Goal: Task Accomplishment & Management: Use online tool/utility

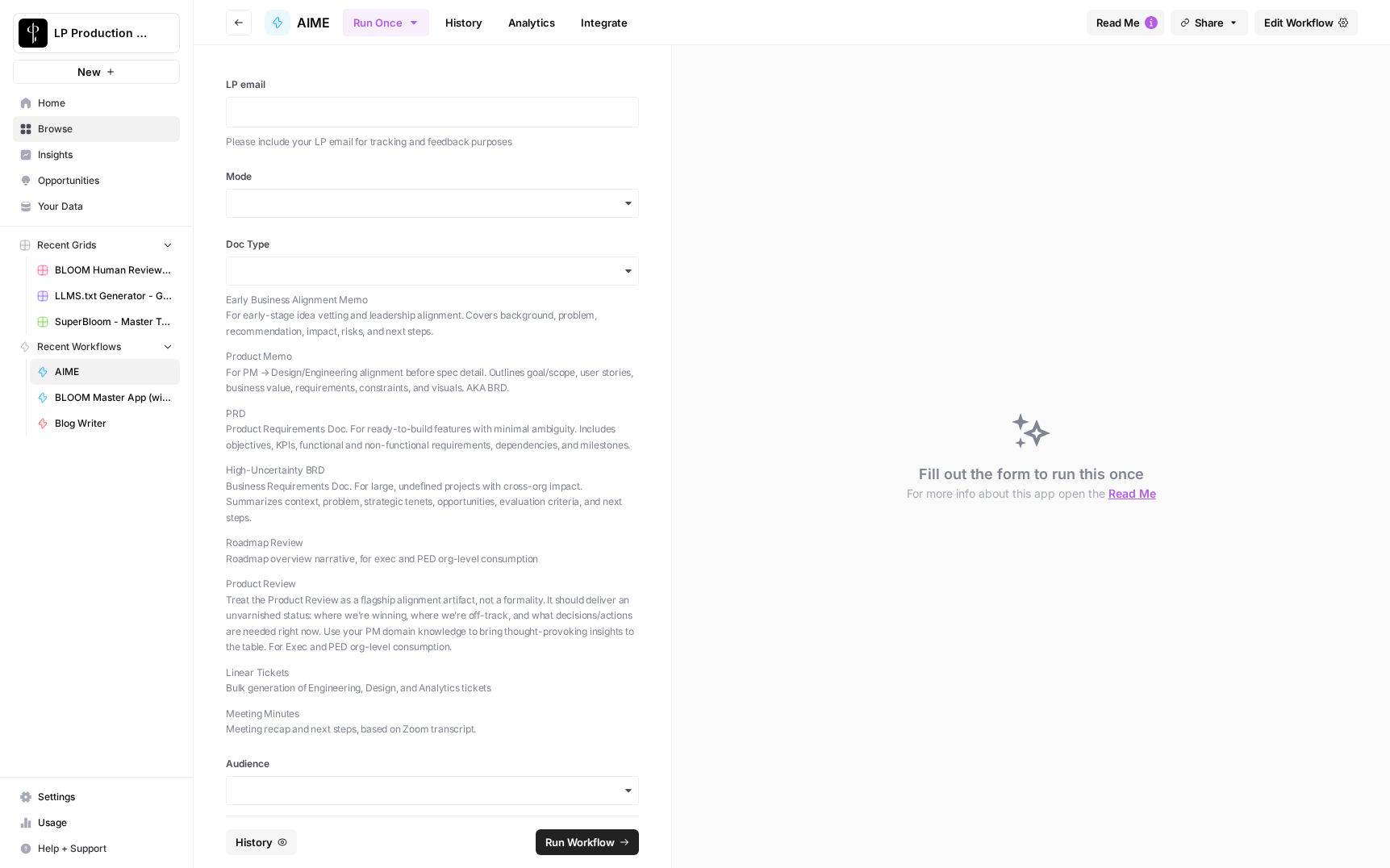
click at [239, 355] on p "Product Memo For PM → Design/Engineering alignment before spec detail. Outlines…" at bounding box center [432, 372] width 413 height 48
click at [240, 412] on p "PRD Product Requirements Doc. For ready-to-build features with minimal ambiguit…" at bounding box center [432, 429] width 413 height 48
click at [246, 558] on p "Roadmap Review Roadmap overview narrative, for exec and PED org-level consumpti…" at bounding box center [432, 550] width 413 height 31
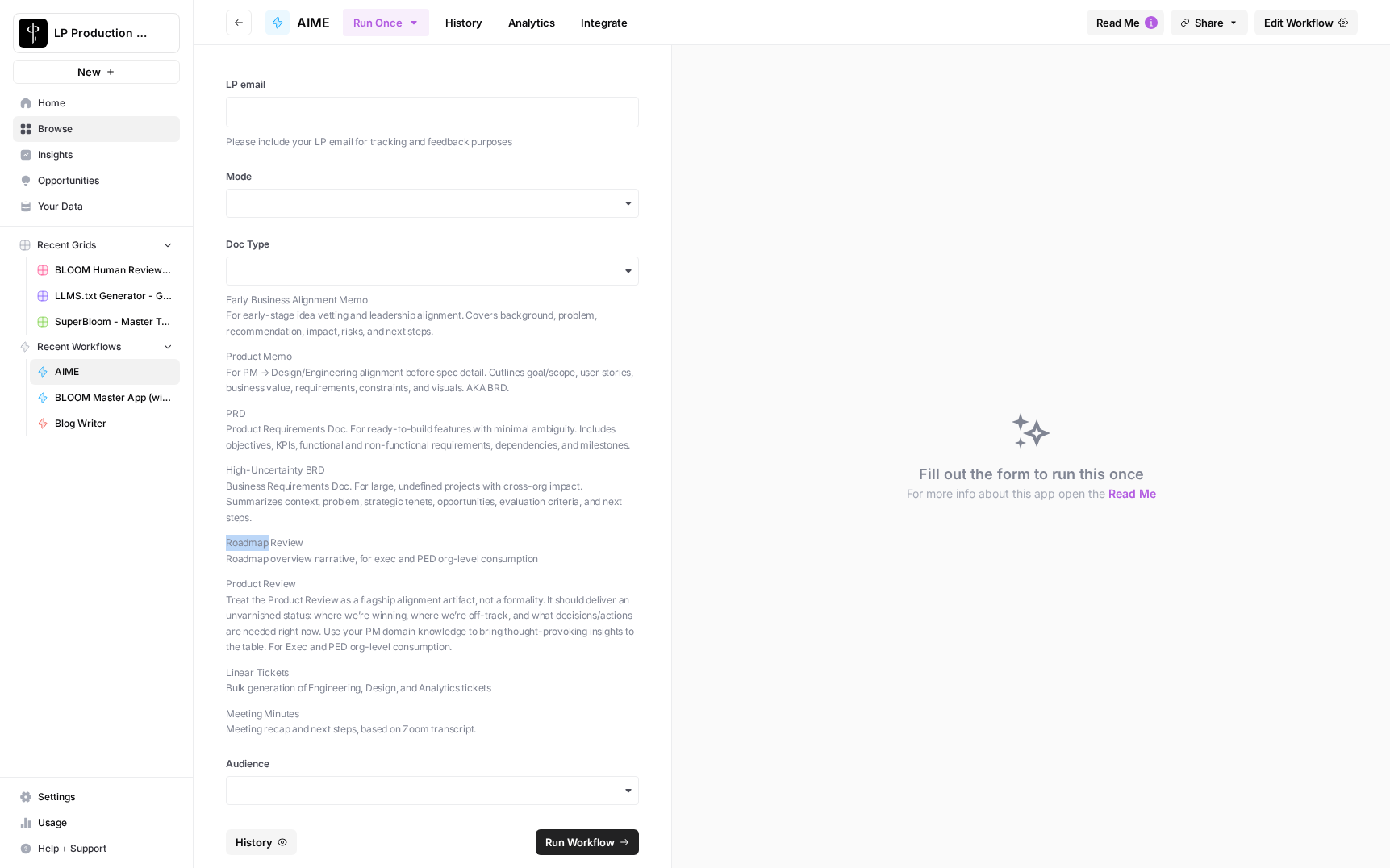
click at [246, 558] on p "Roadmap Review Roadmap overview narrative, for exec and PED org-level consumpti…" at bounding box center [432, 550] width 413 height 31
click at [243, 599] on p "Product Review Treat the Product Review as a flagship alignment artifact, not a…" at bounding box center [432, 615] width 413 height 79
click at [247, 689] on p "Linear Tickets Bulk generation of Engineering, Design, and Analytics tickets" at bounding box center [432, 680] width 413 height 31
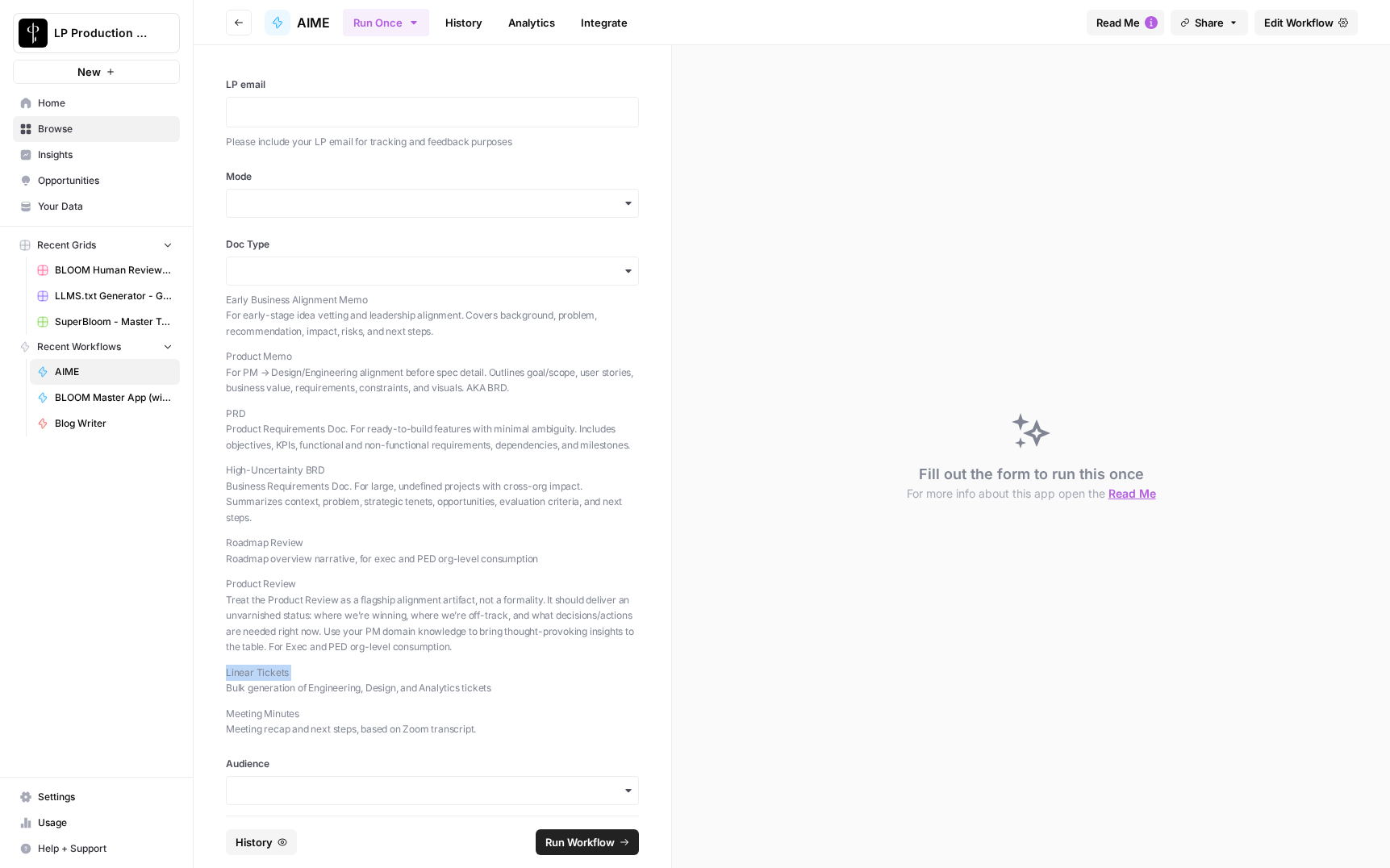
click at [247, 689] on p "Linear Tickets Bulk generation of Engineering, Design, and Analytics tickets" at bounding box center [432, 680] width 413 height 31
click at [288, 674] on div "Early Business Alignment Memo For early-stage idea vetting and leadership align…" at bounding box center [432, 515] width 413 height 446
click at [276, 208] on input "Mode" at bounding box center [432, 204] width 392 height 16
click at [260, 423] on p "PRD Product Requirements Doc. For ready-to-build features with minimal ambiguit…" at bounding box center [432, 429] width 413 height 48
click at [257, 273] on input "Doc Type" at bounding box center [432, 271] width 392 height 16
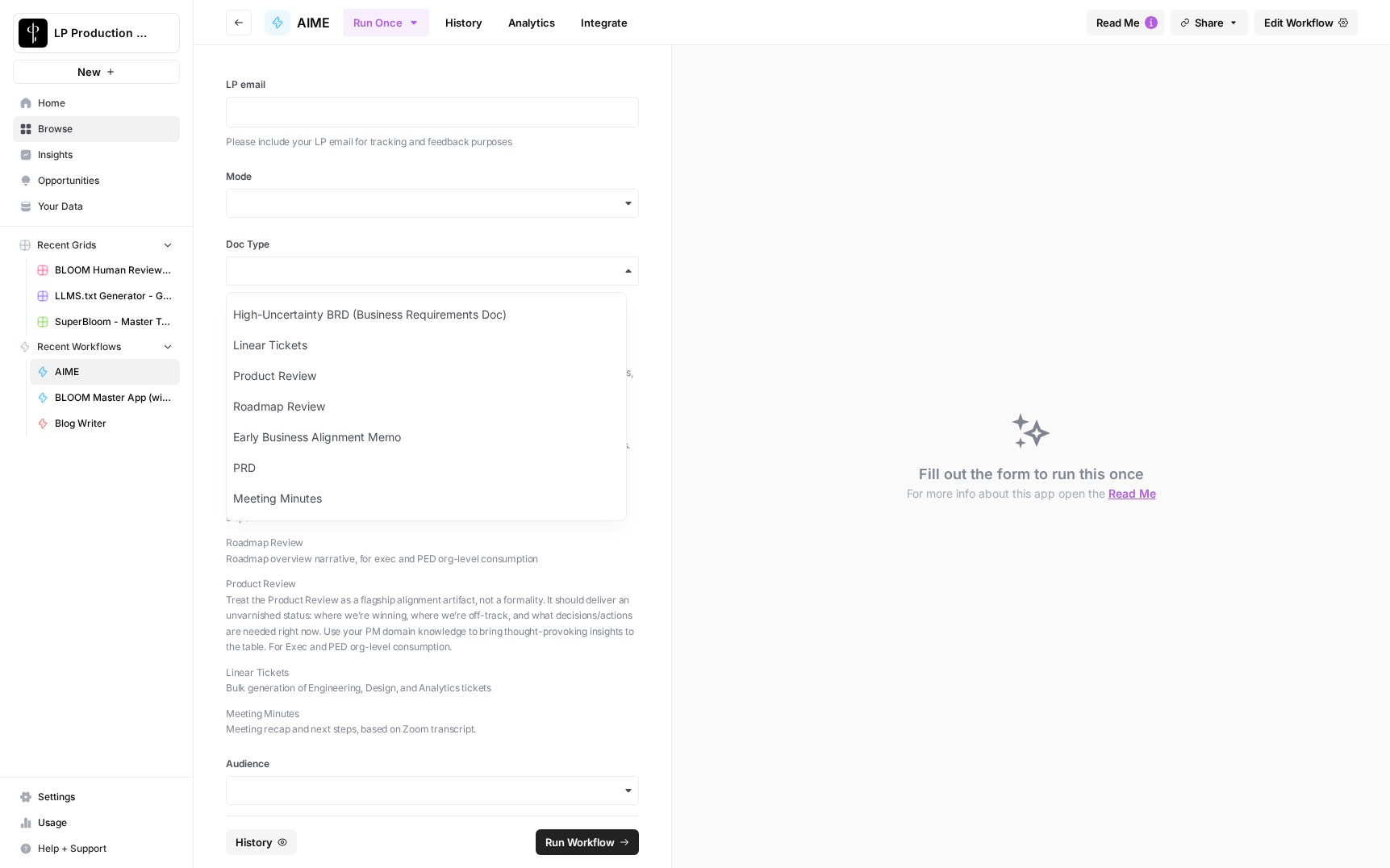
click at [277, 566] on p "Roadmap Review Roadmap overview narrative, for exec and PED org-level consumpti…" at bounding box center [432, 550] width 413 height 31
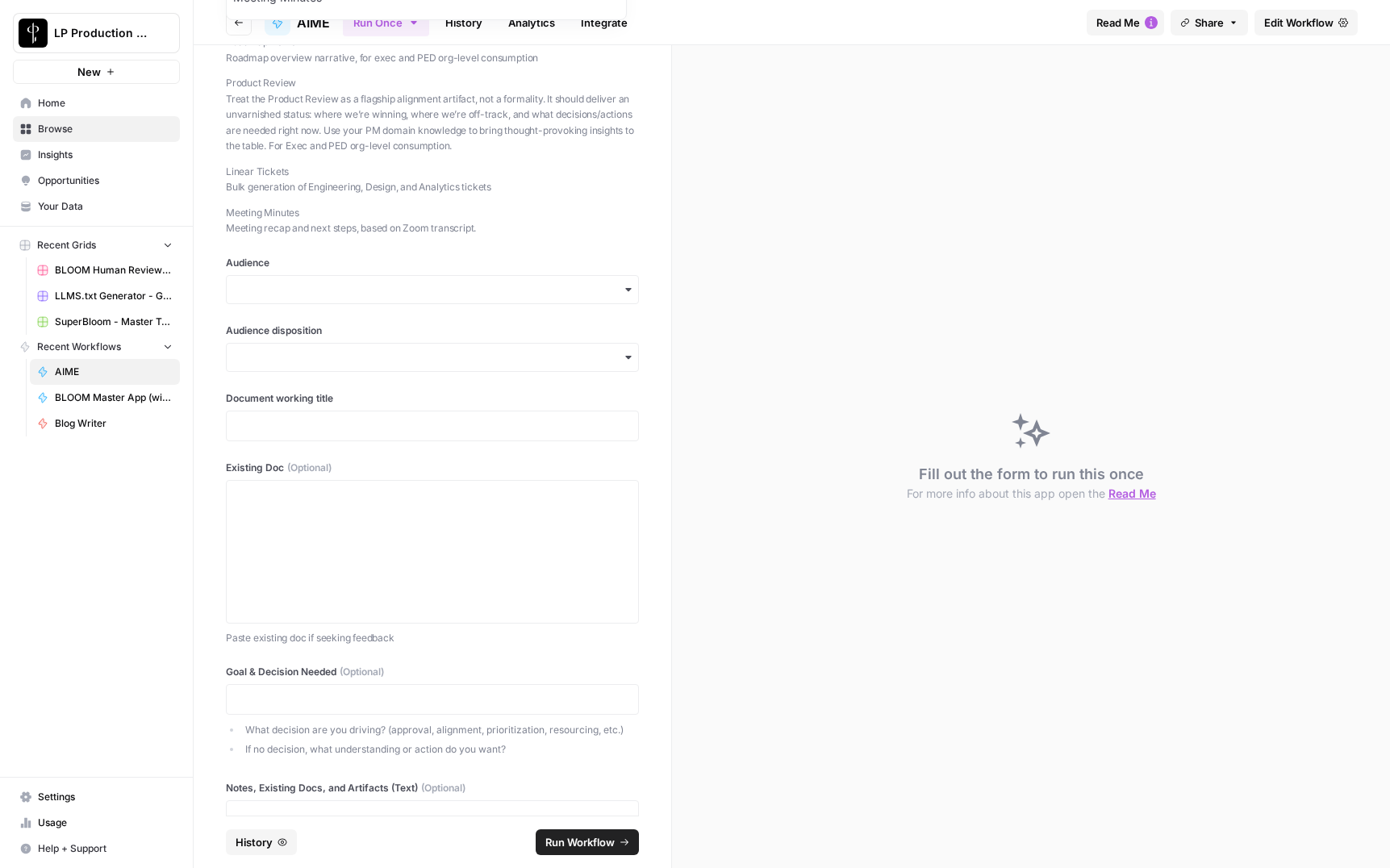
scroll to position [511, 0]
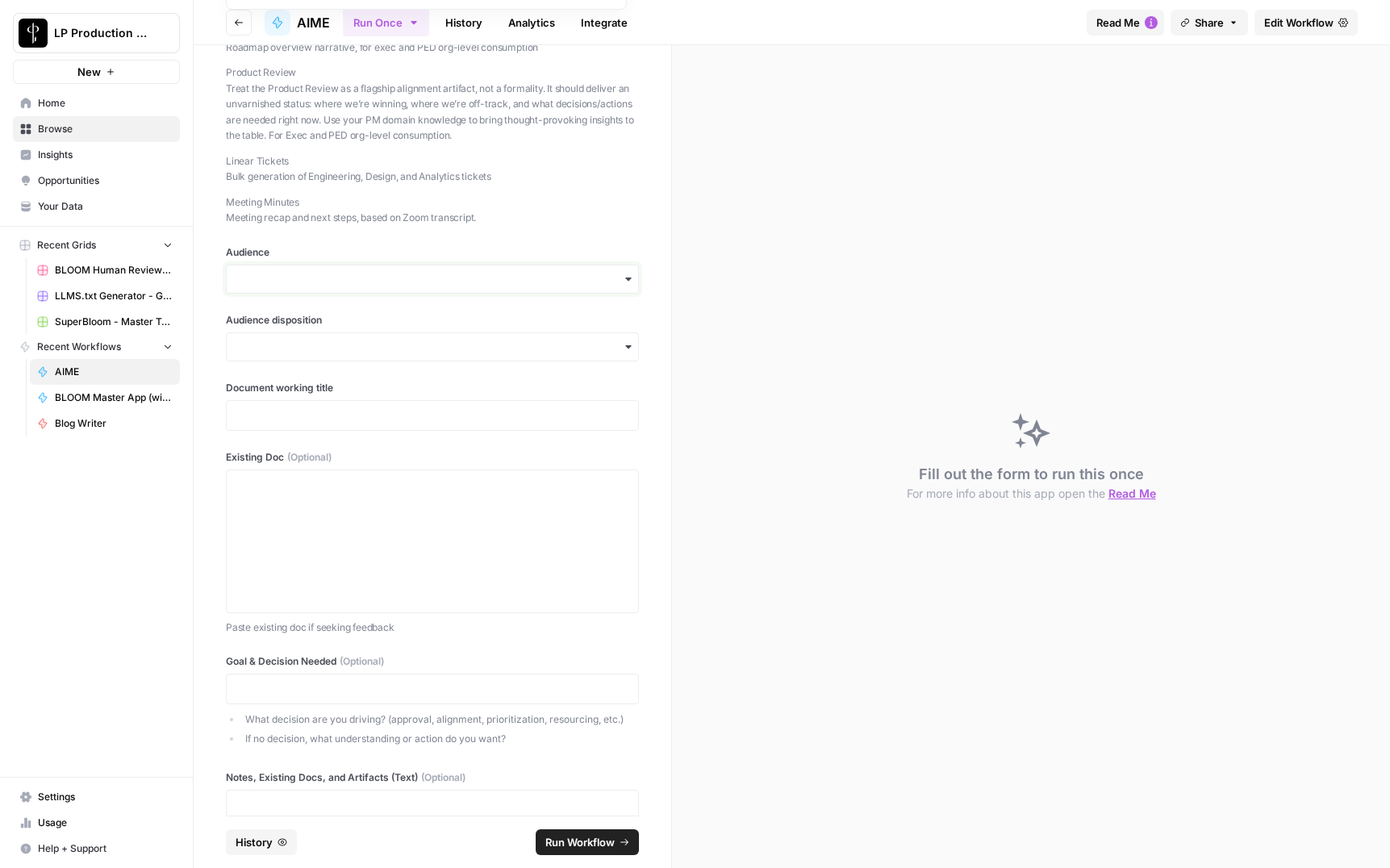
click at [259, 287] on input "Audience" at bounding box center [432, 279] width 392 height 16
click at [206, 334] on div "LP email Please include your LP email for tracking and feedback purposes Mode D…" at bounding box center [432, 430] width 478 height 770
click at [250, 355] on input "Audience disposition" at bounding box center [432, 347] width 392 height 16
click at [209, 412] on div "LP email Please include your LP email for tracking and feedback purposes Mode D…" at bounding box center [432, 430] width 478 height 770
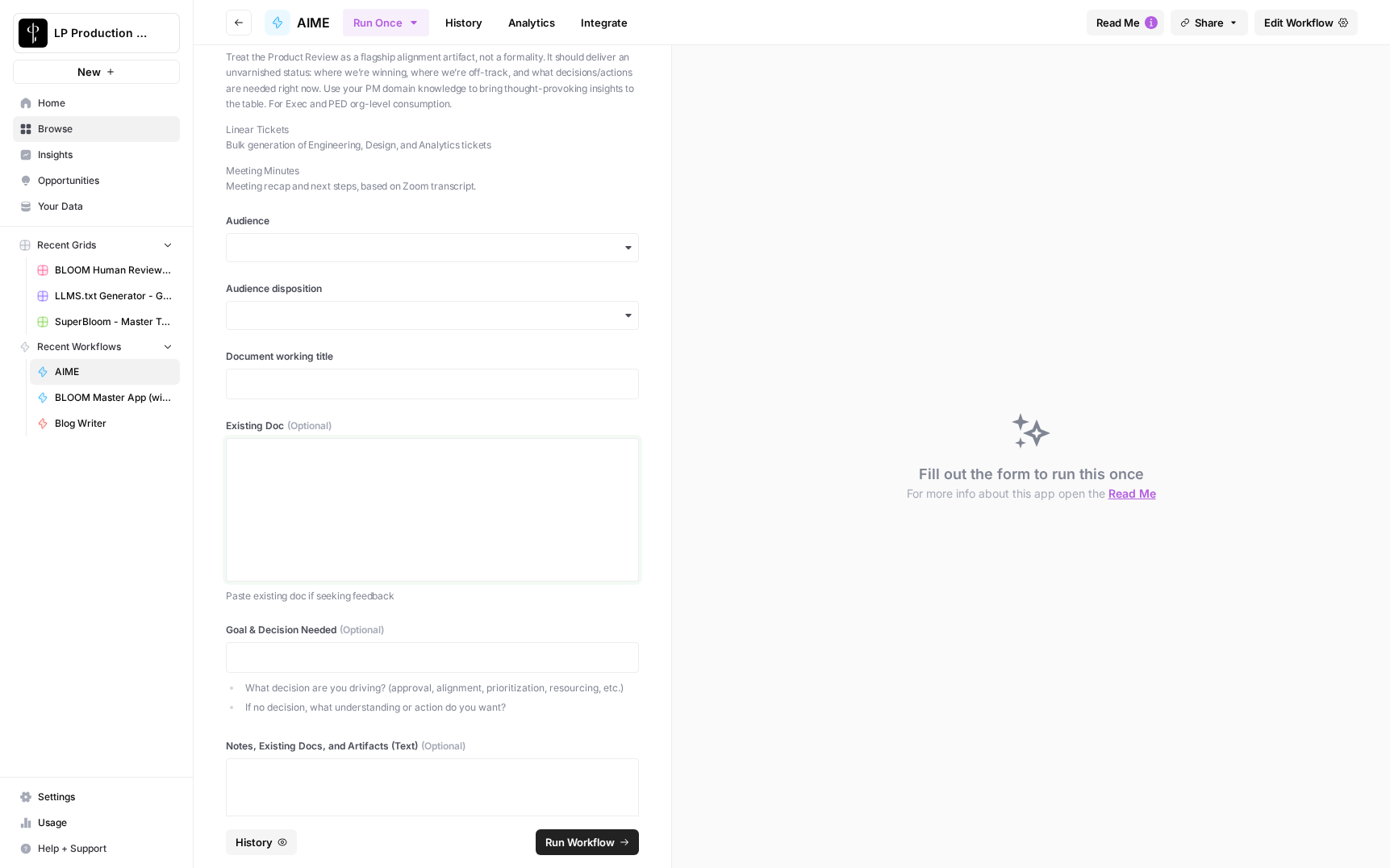
click at [282, 478] on div at bounding box center [432, 510] width 392 height 129
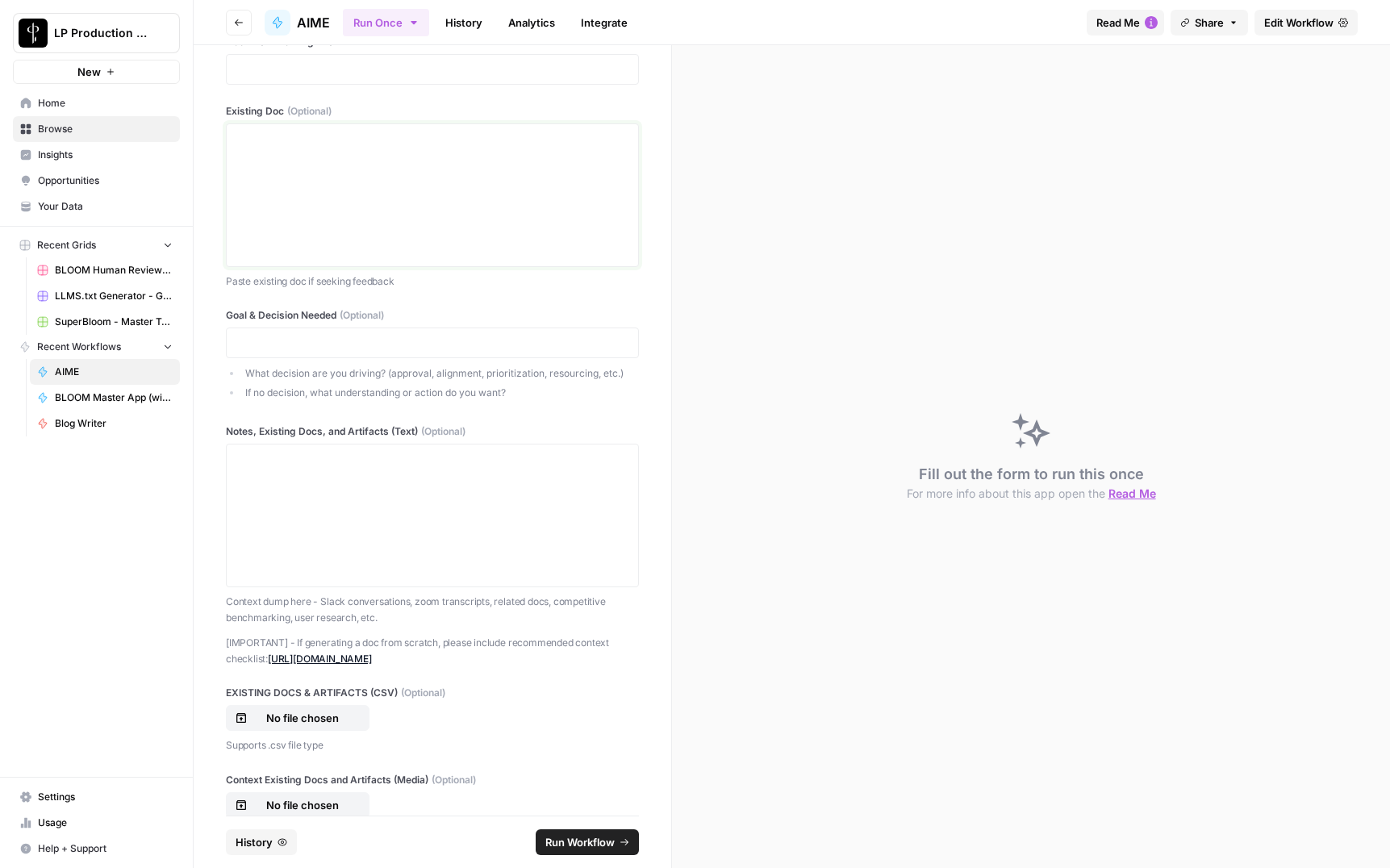
scroll to position [868, 0]
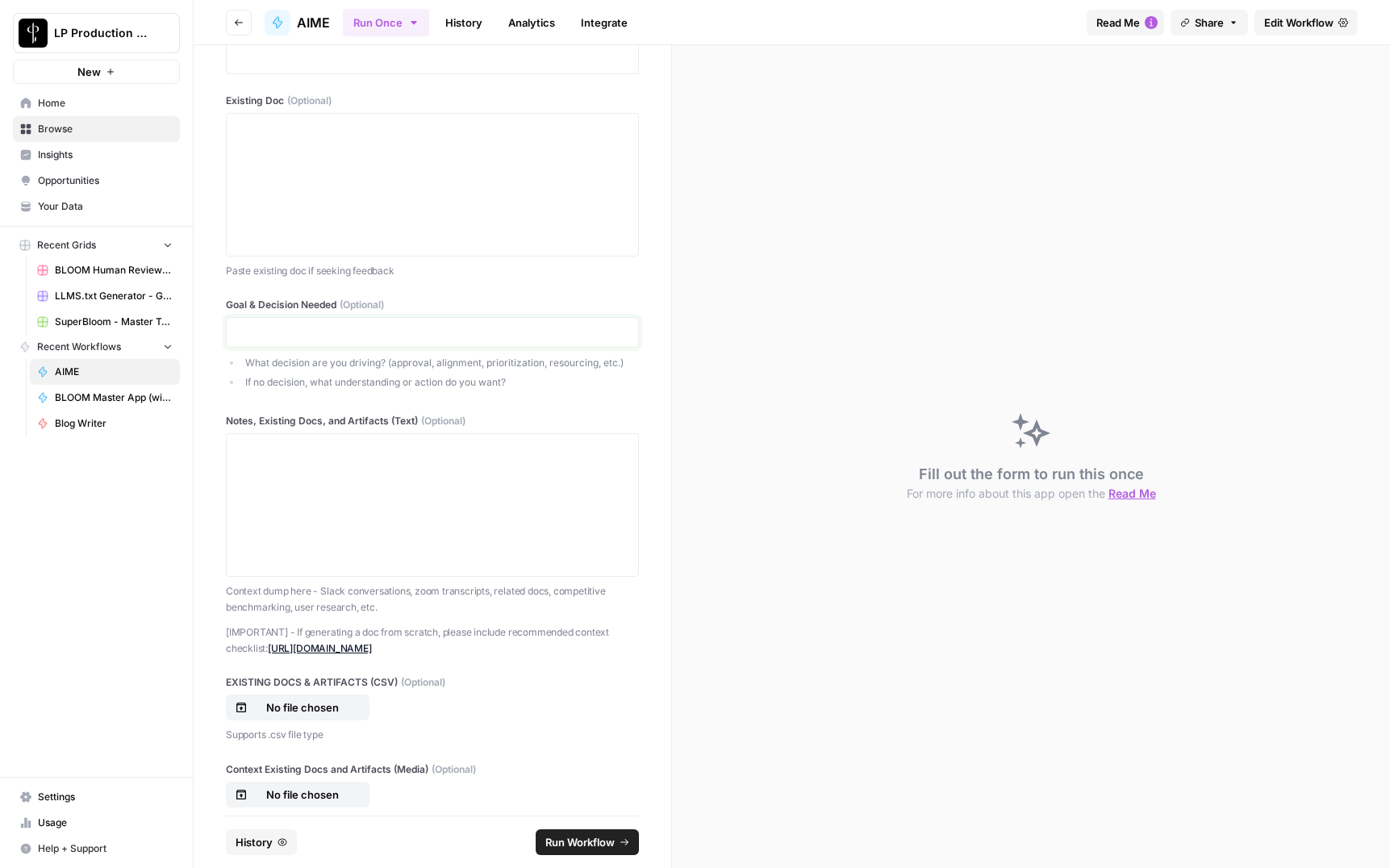
click at [248, 341] on p at bounding box center [432, 333] width 392 height 16
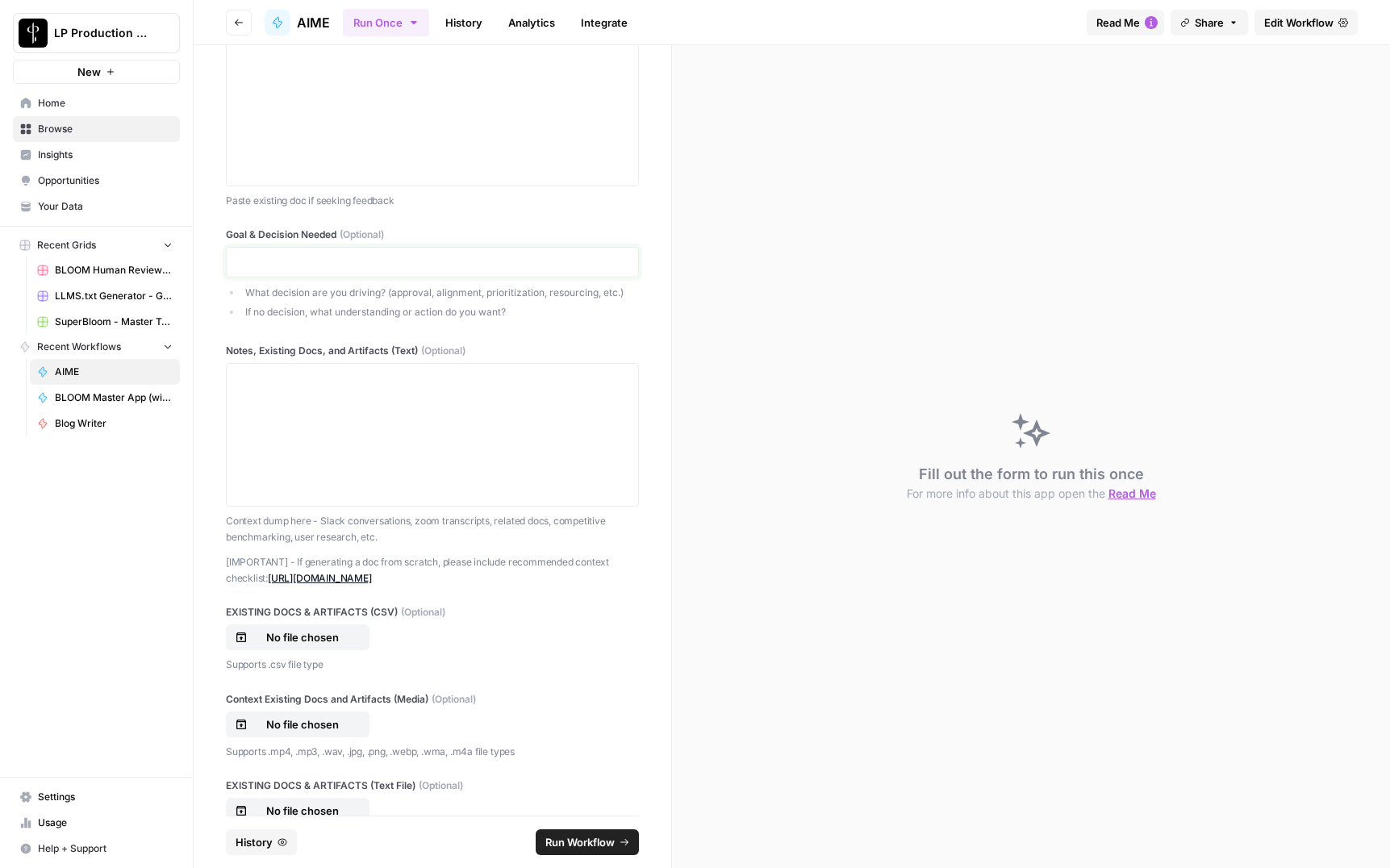
scroll to position [1020, 0]
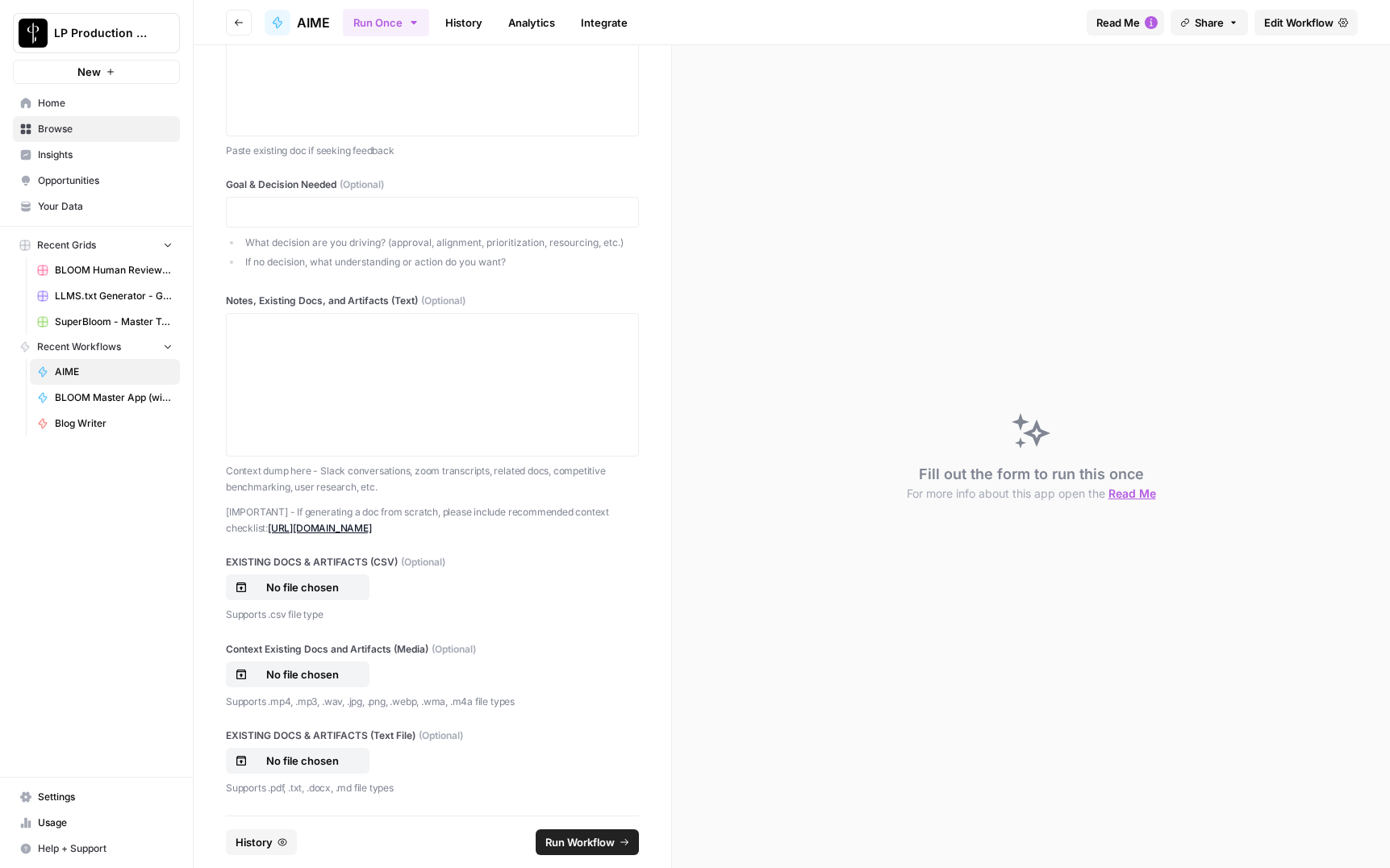
click at [453, 31] on link "History" at bounding box center [464, 22] width 56 height 26
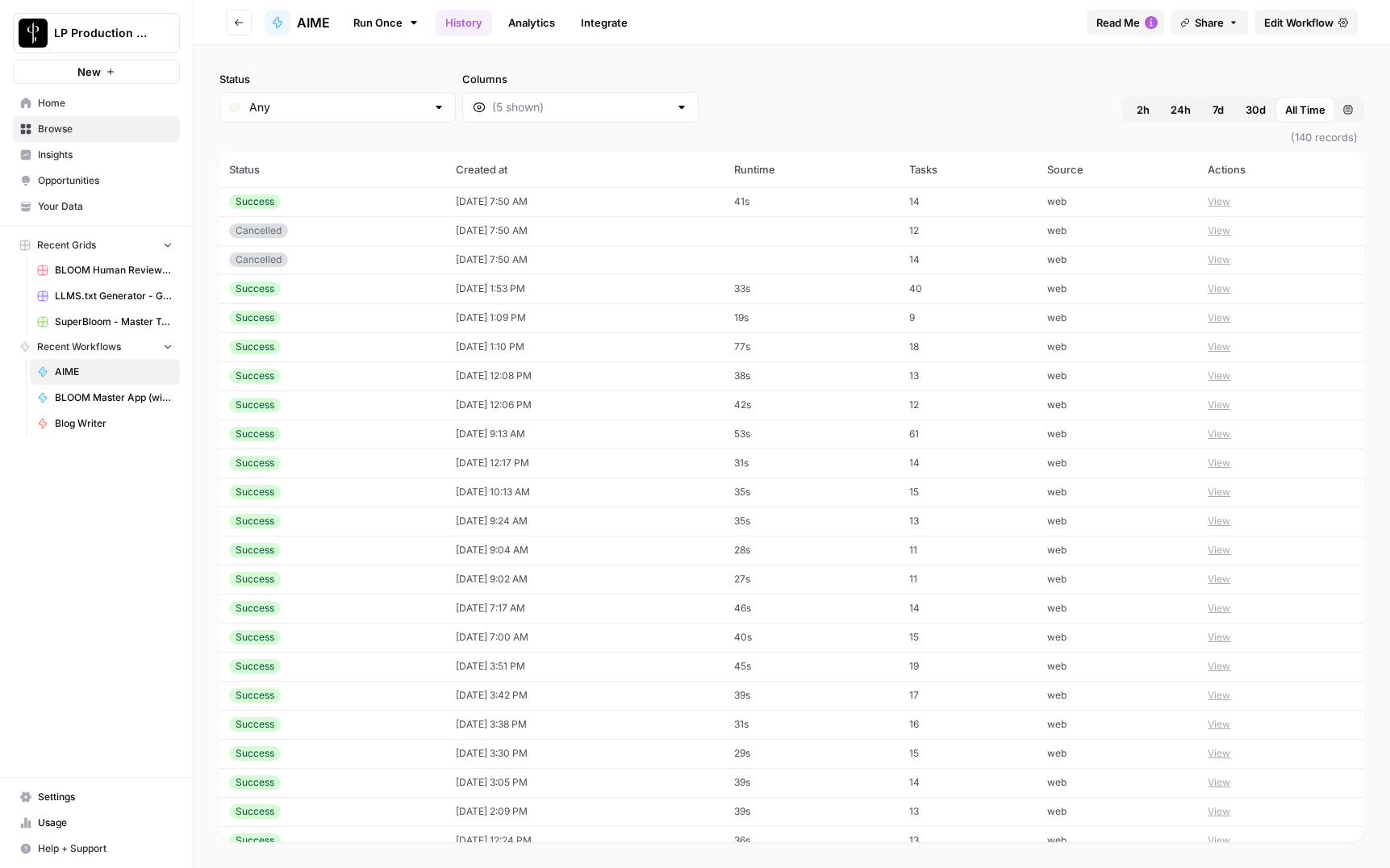
click at [1225, 202] on button "View" at bounding box center [1219, 202] width 22 height 14
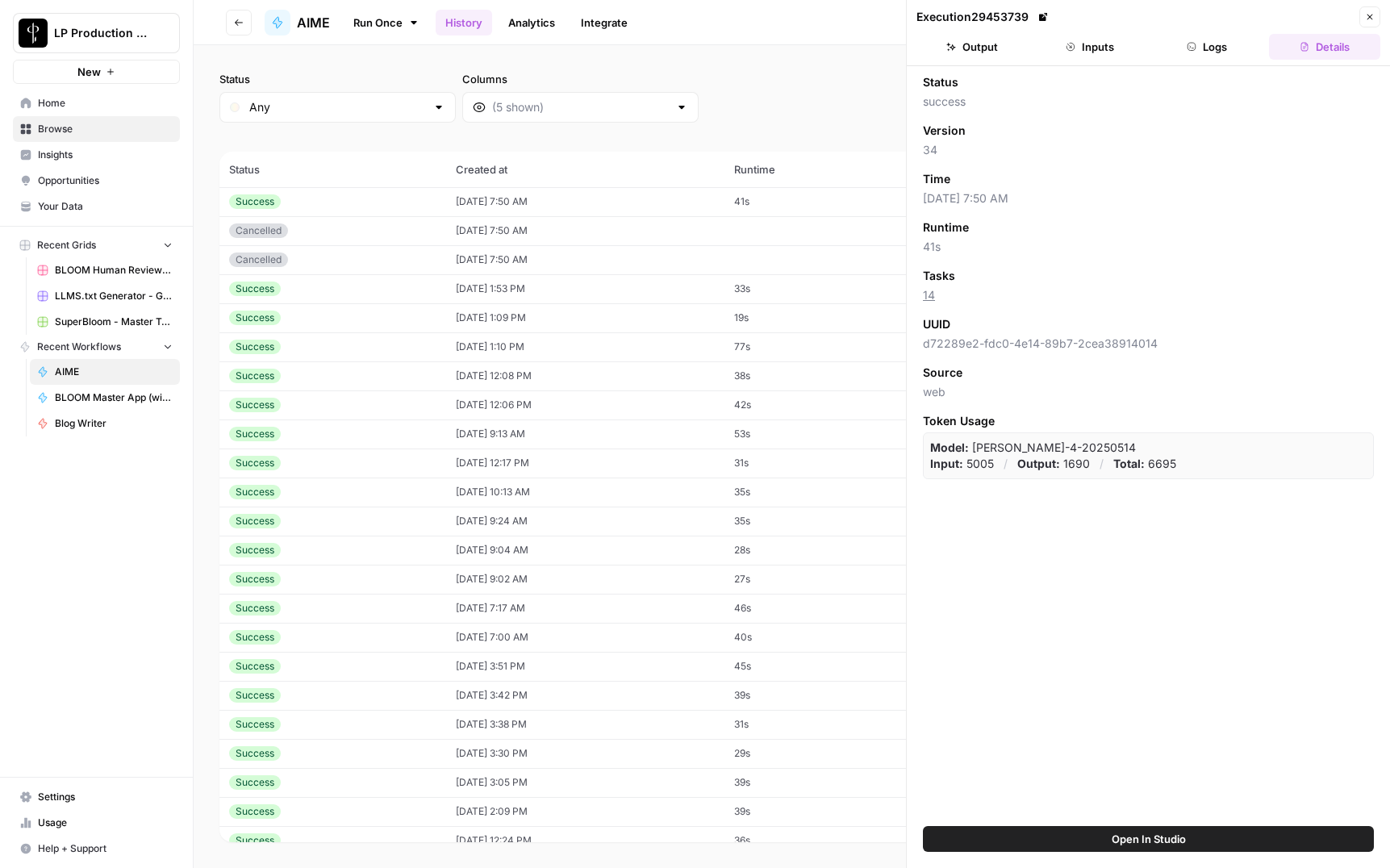
click at [986, 46] on button "Output" at bounding box center [972, 47] width 111 height 26
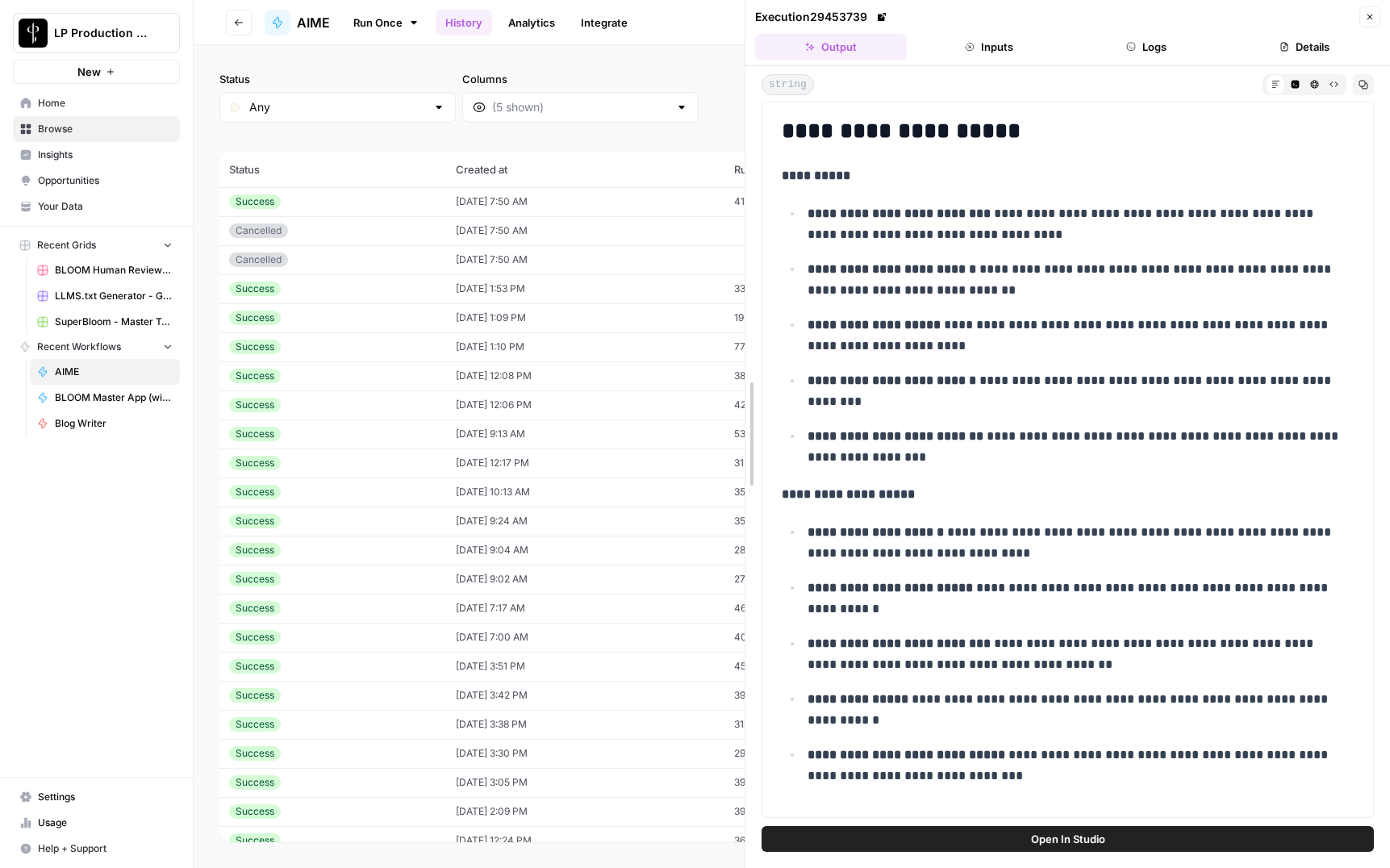
drag, startPoint x: 909, startPoint y: 127, endPoint x: 703, endPoint y: 172, distance: 210.9
click at [535, 161] on body "LP Production Workloads New Home Browse Insights Opportunities Your Data Recent…" at bounding box center [695, 434] width 1390 height 868
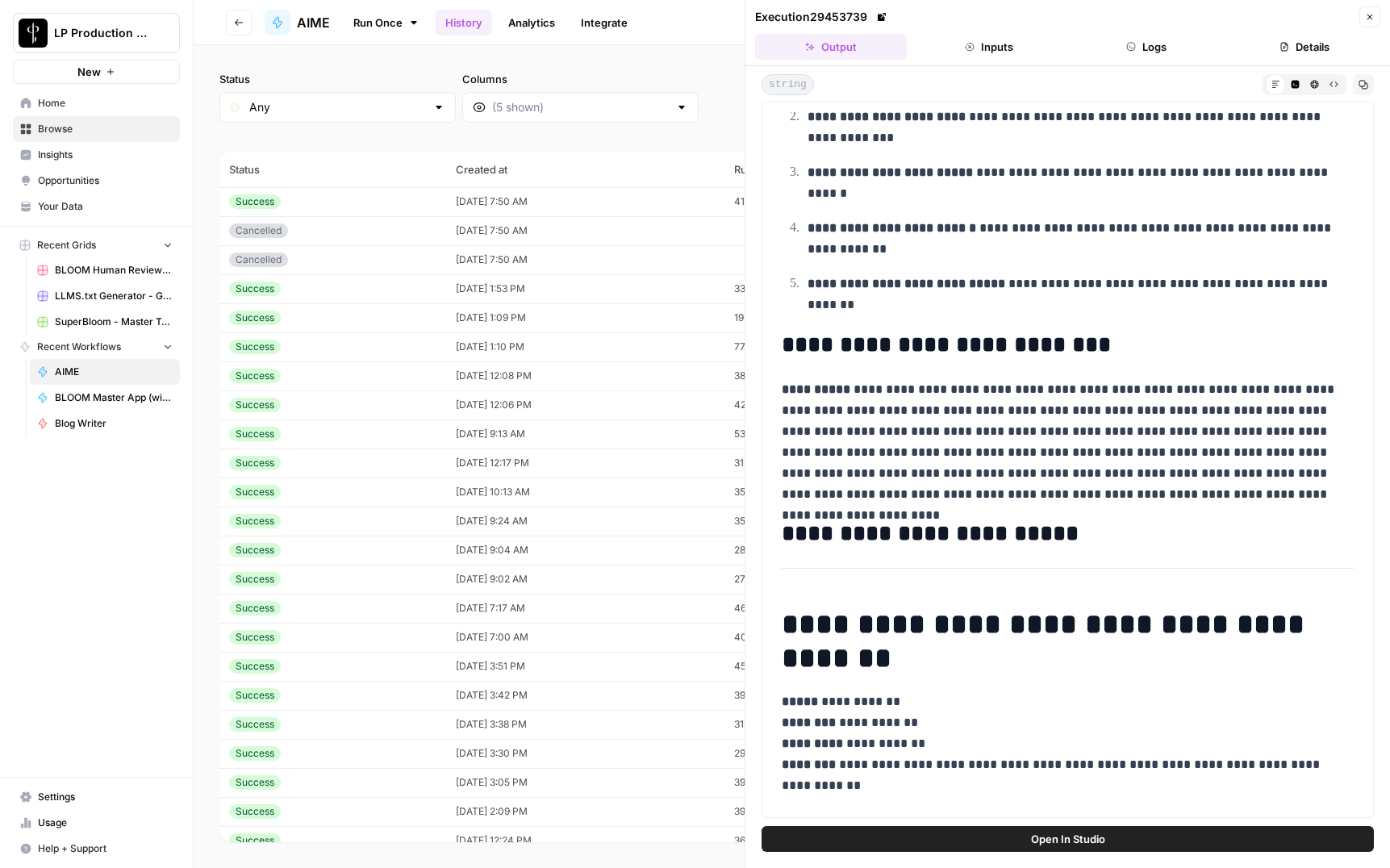
scroll to position [1167, 0]
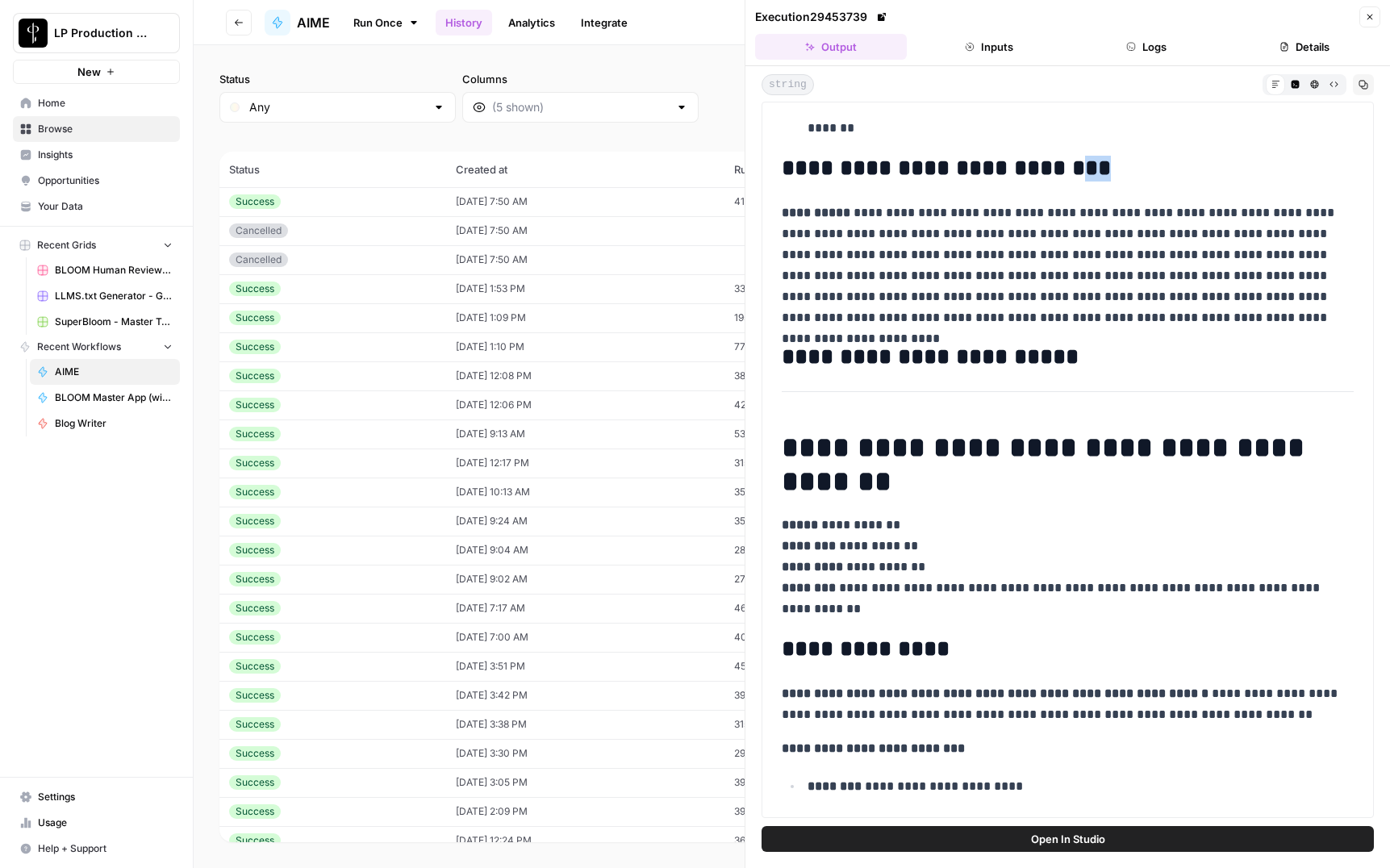
drag, startPoint x: 1128, startPoint y: 169, endPoint x: 1104, endPoint y: 167, distance: 24.1
click at [1105, 166] on h2 "**********" at bounding box center [1062, 169] width 560 height 26
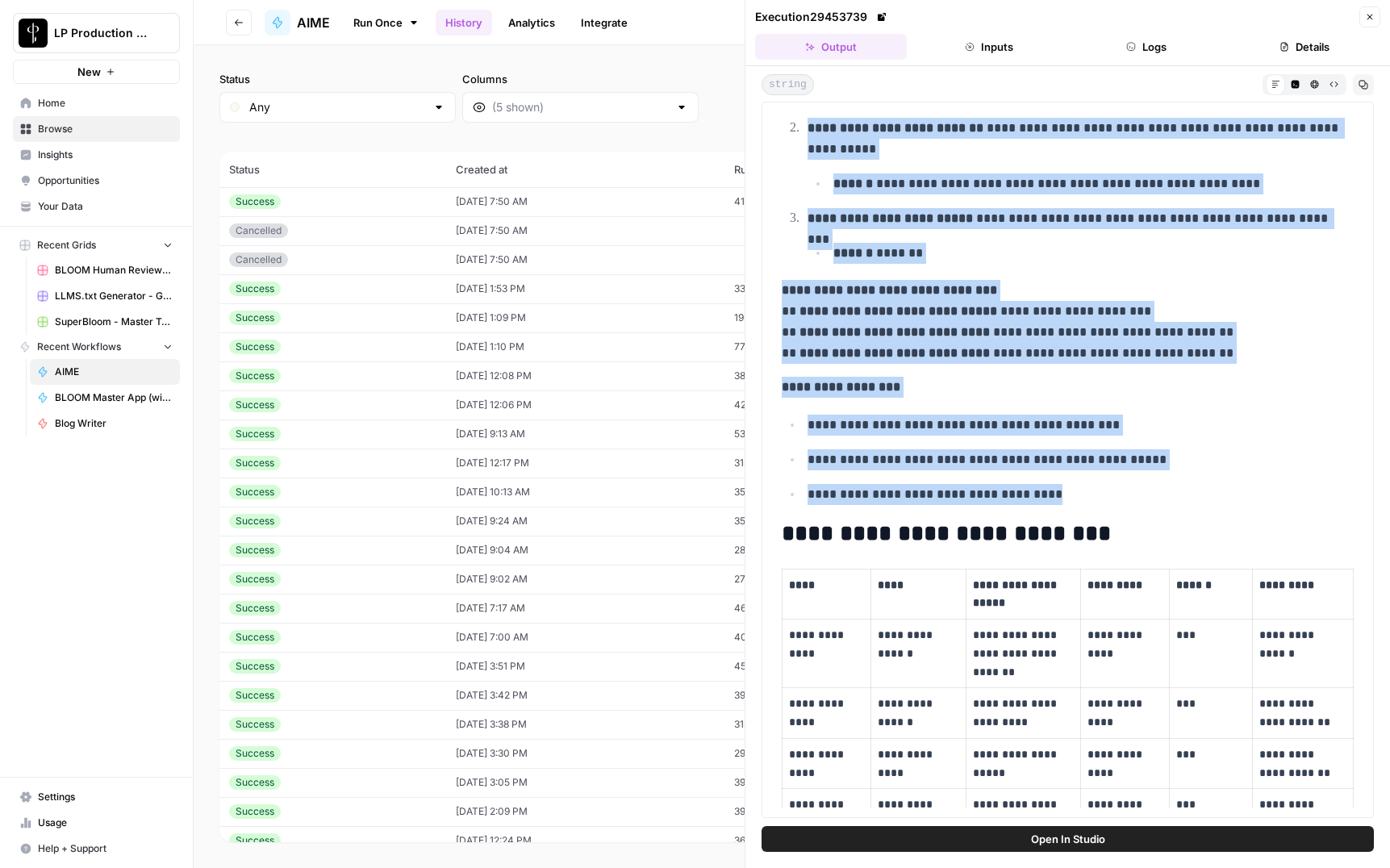
scroll to position [3796, 0]
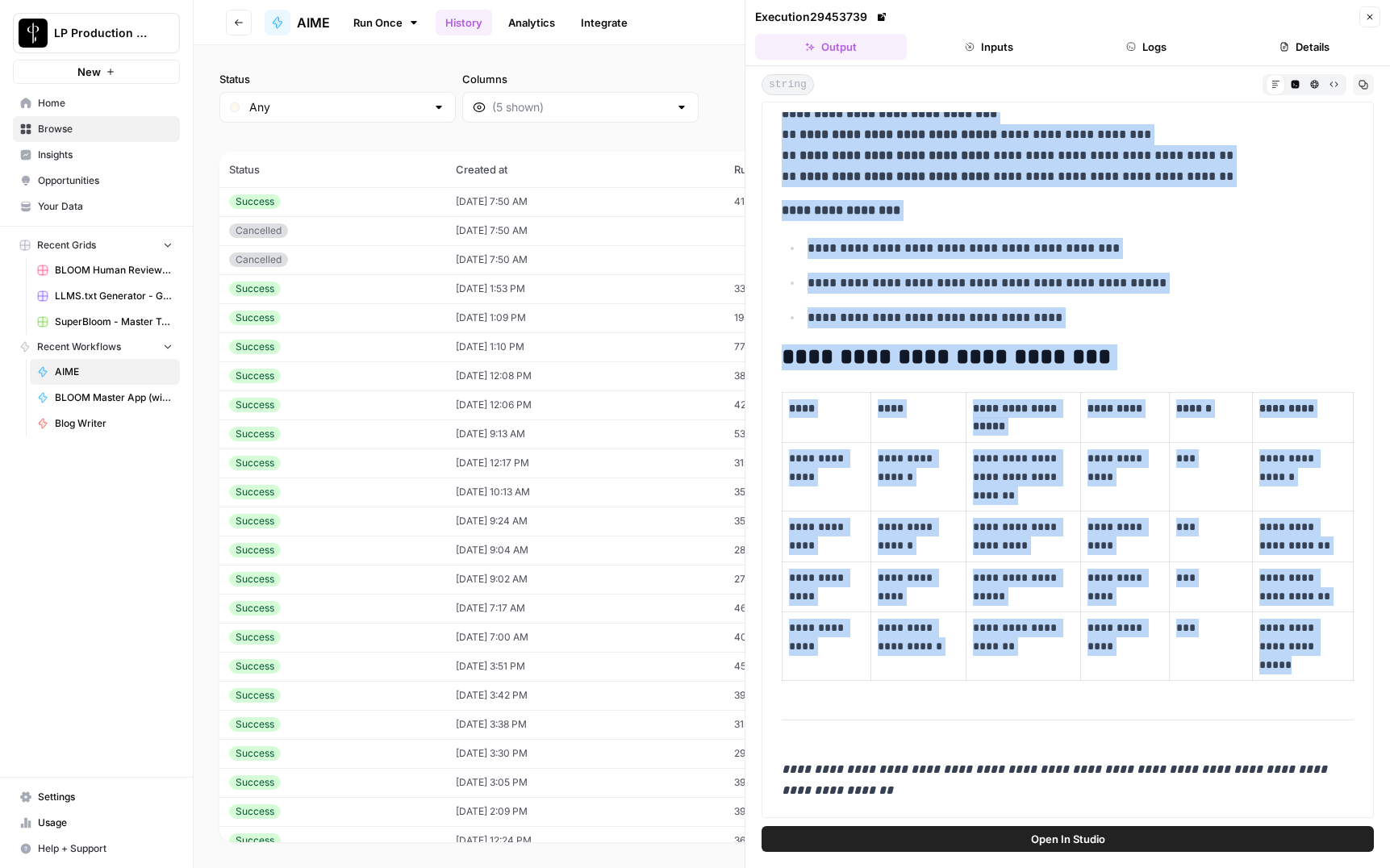
drag, startPoint x: 794, startPoint y: 213, endPoint x: 1155, endPoint y: 737, distance: 636.3
click at [967, 283] on p "**********" at bounding box center [1074, 282] width 534 height 21
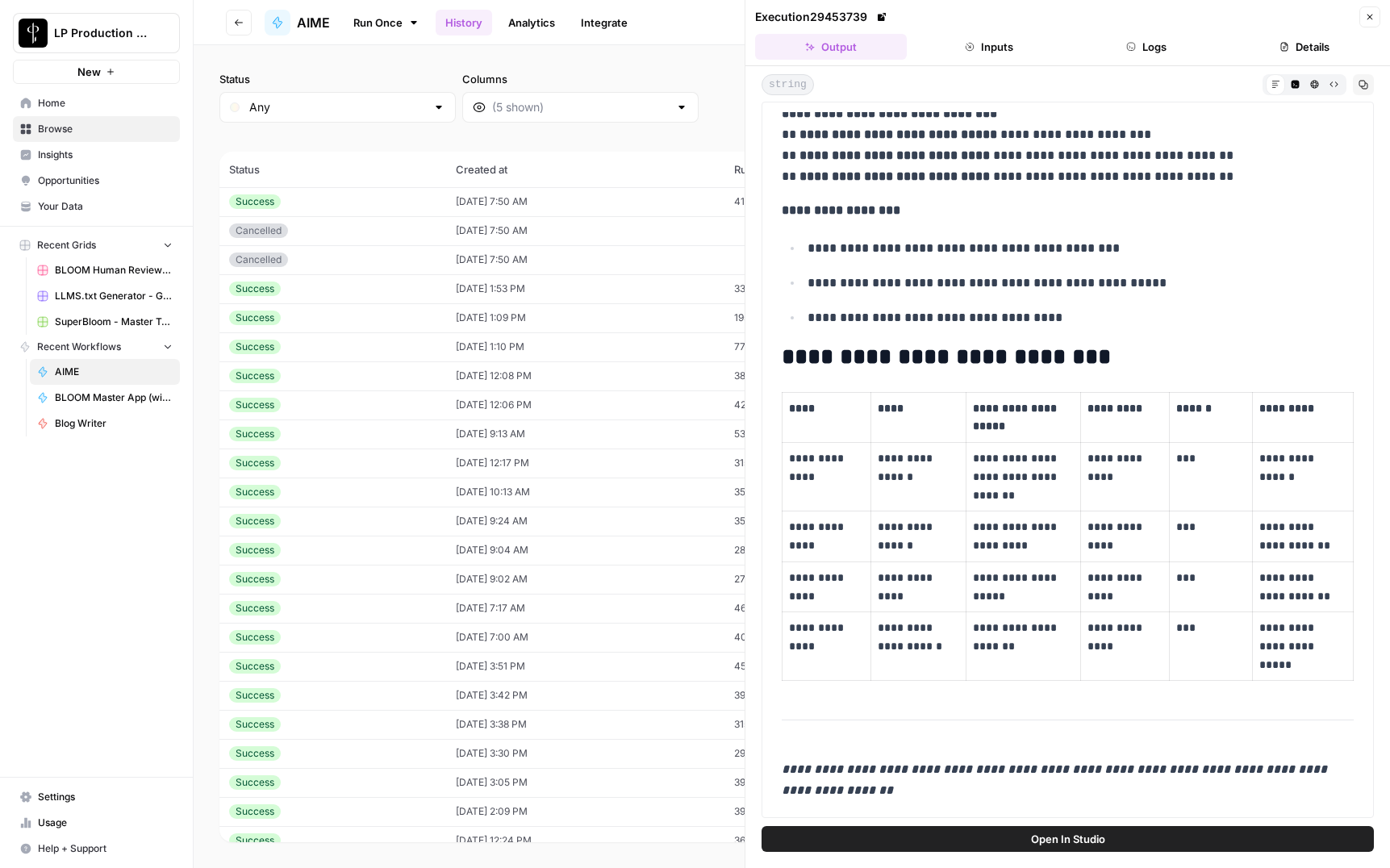
click at [381, 20] on link "Run Once" at bounding box center [386, 22] width 86 height 28
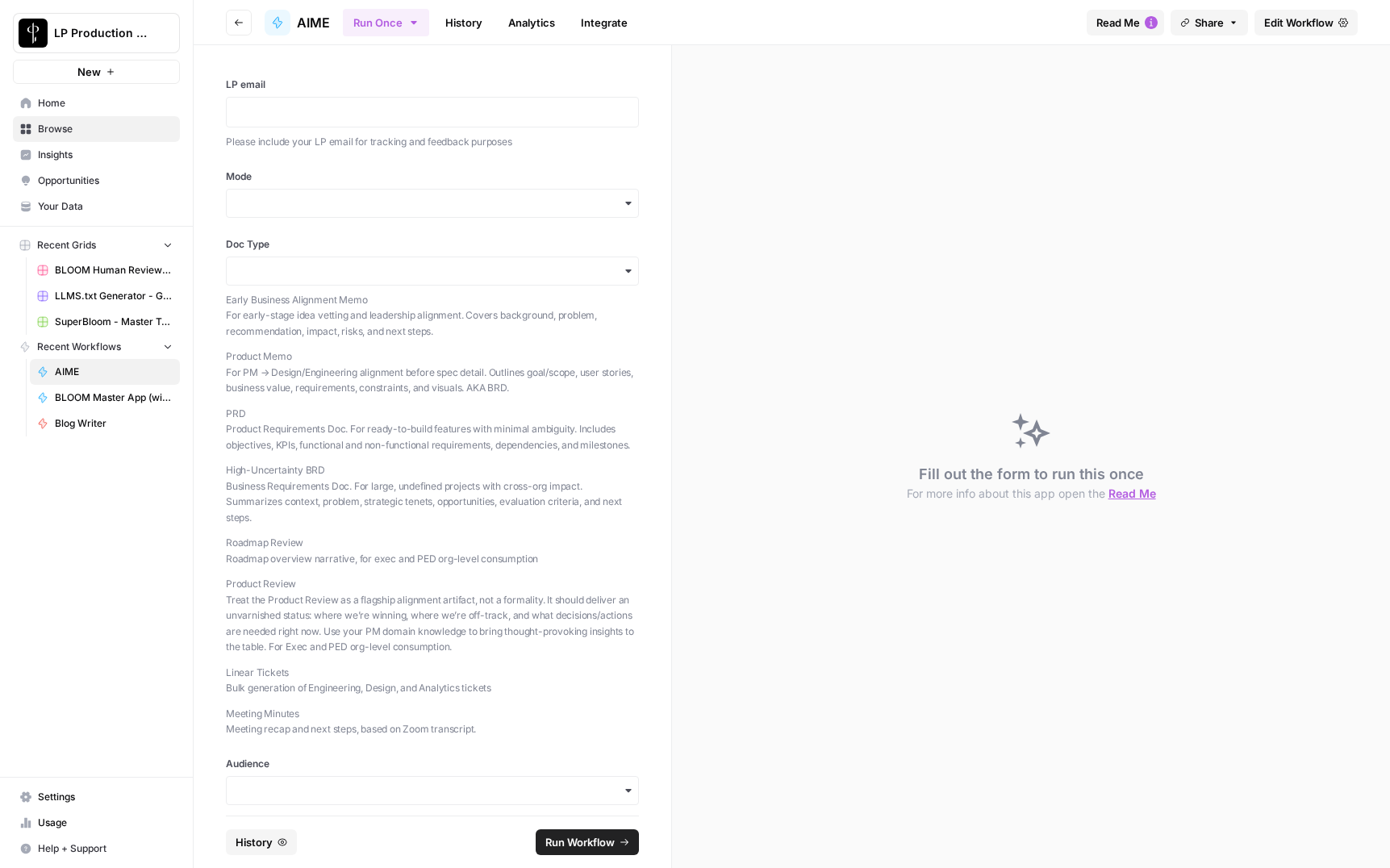
click at [881, 23] on div "Run Once History Analytics Integrate" at bounding box center [708, 22] width 731 height 31
click at [1298, 21] on span "Edit Workflow" at bounding box center [1299, 22] width 69 height 16
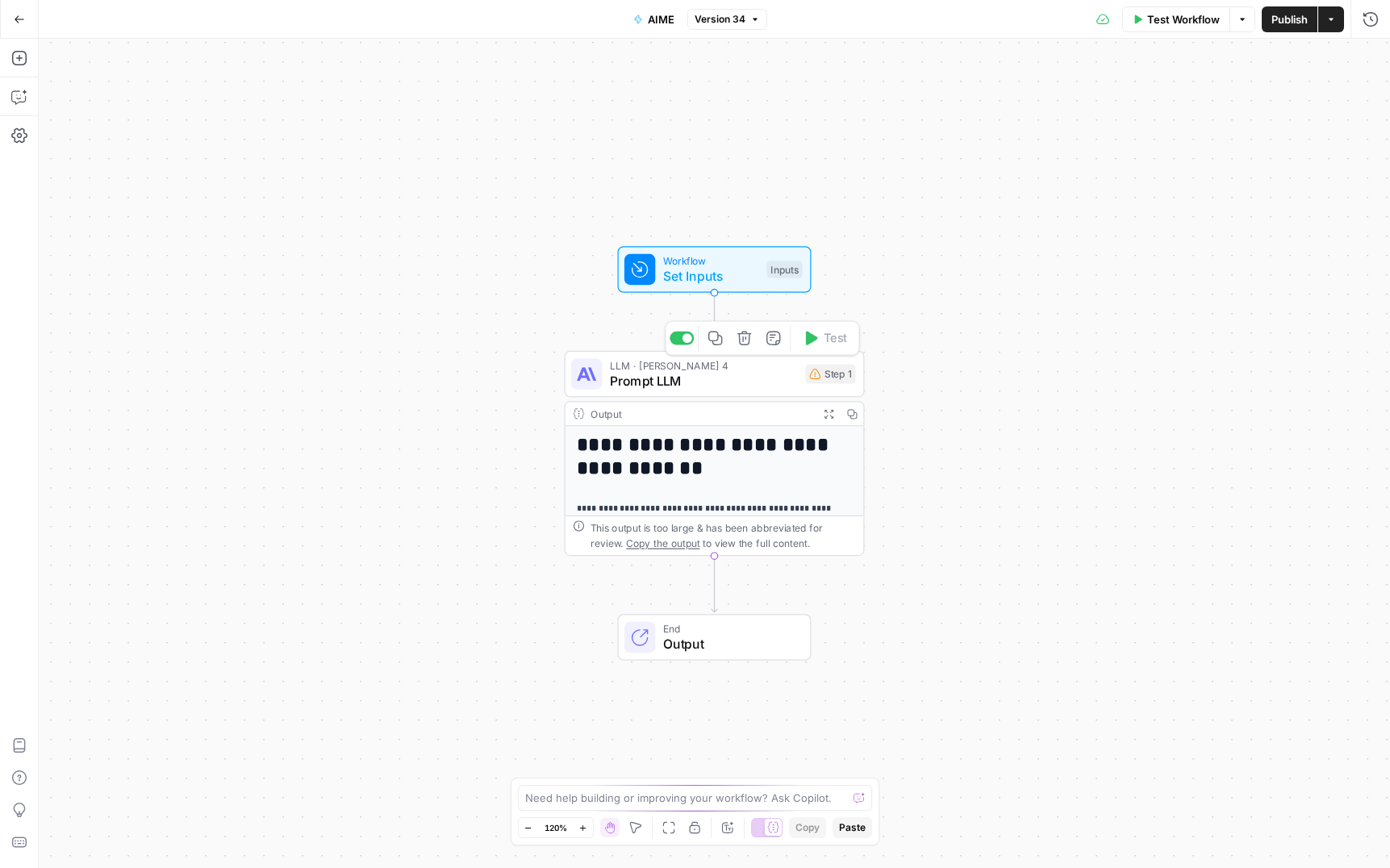
click at [699, 378] on span "Prompt LLM" at bounding box center [704, 381] width 188 height 20
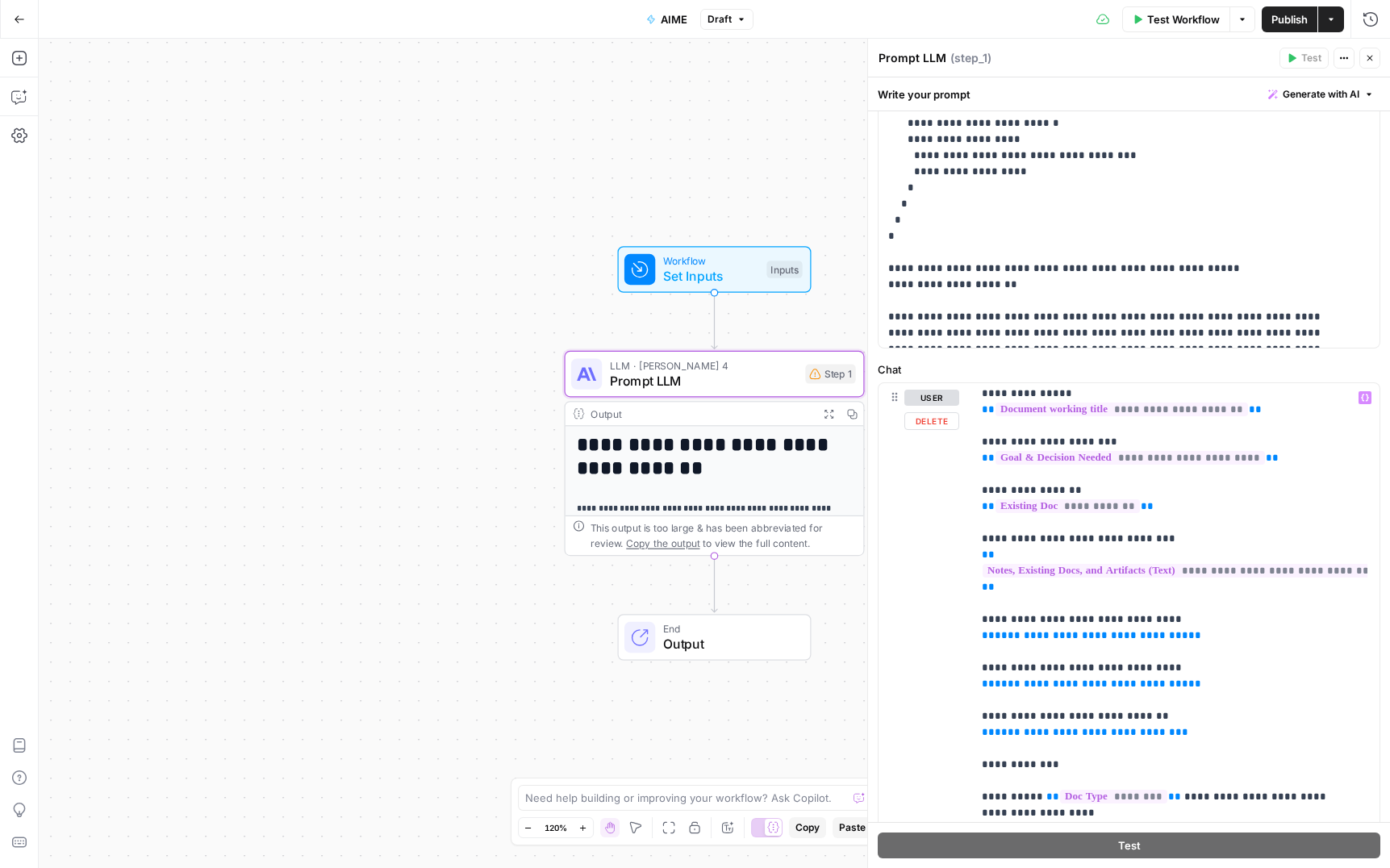
scroll to position [55, 0]
